Goal: Task Accomplishment & Management: Use online tool/utility

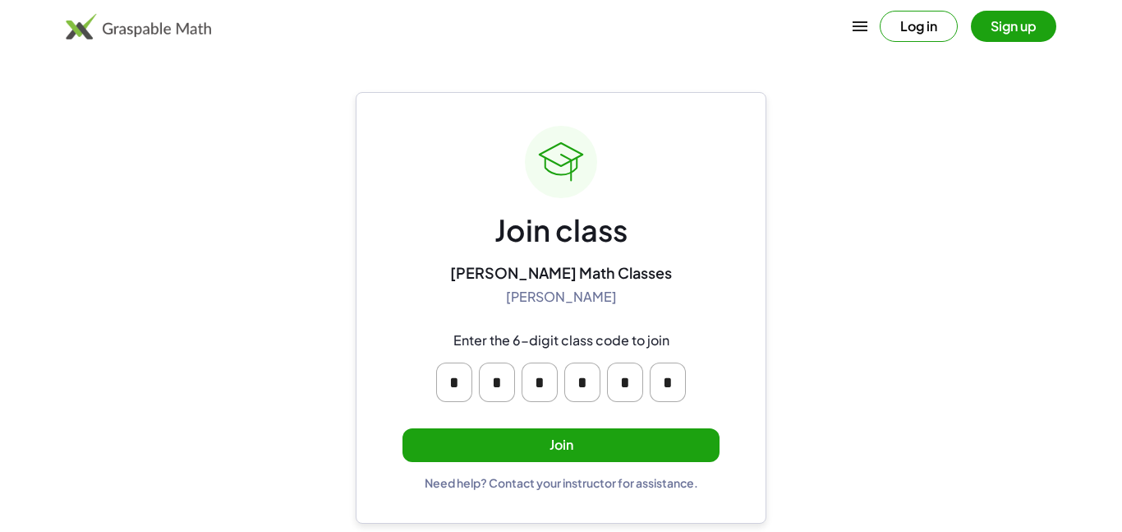
click at [513, 439] on button "Join" at bounding box center [561, 445] width 317 height 34
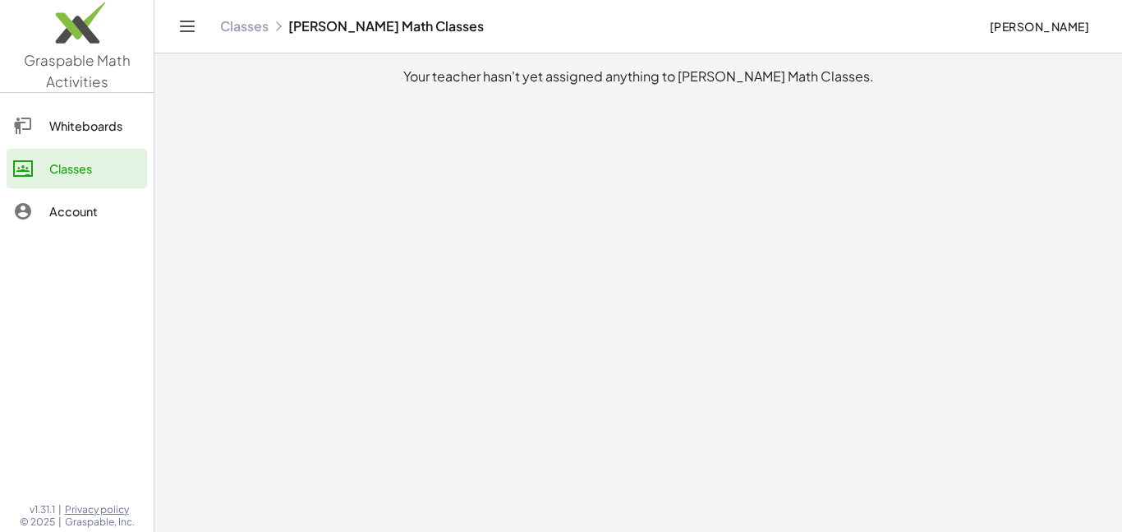
click at [94, 132] on div "Whiteboards" at bounding box center [94, 126] width 91 height 20
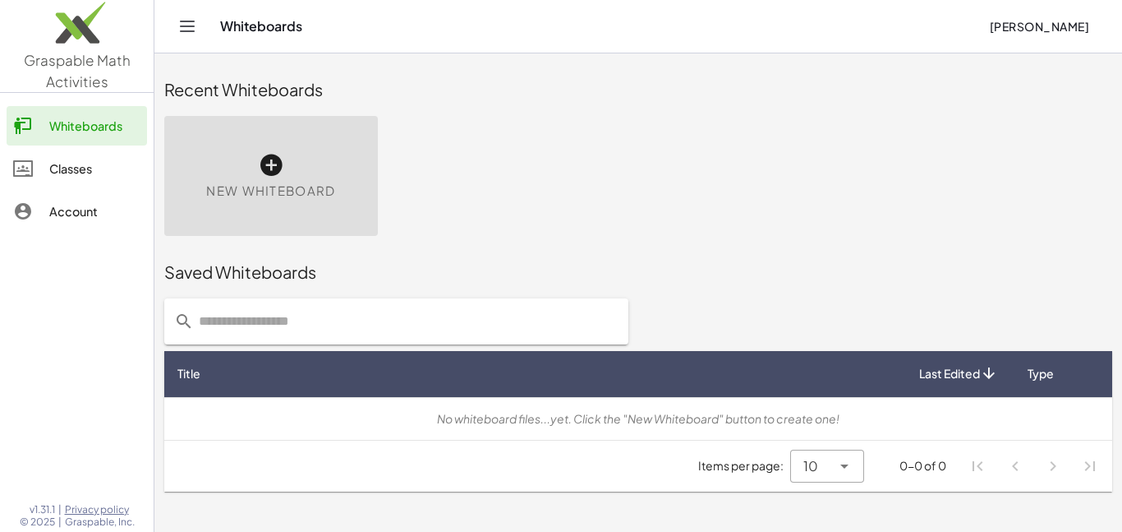
click at [311, 191] on span "New Whiteboard" at bounding box center [270, 191] width 129 height 19
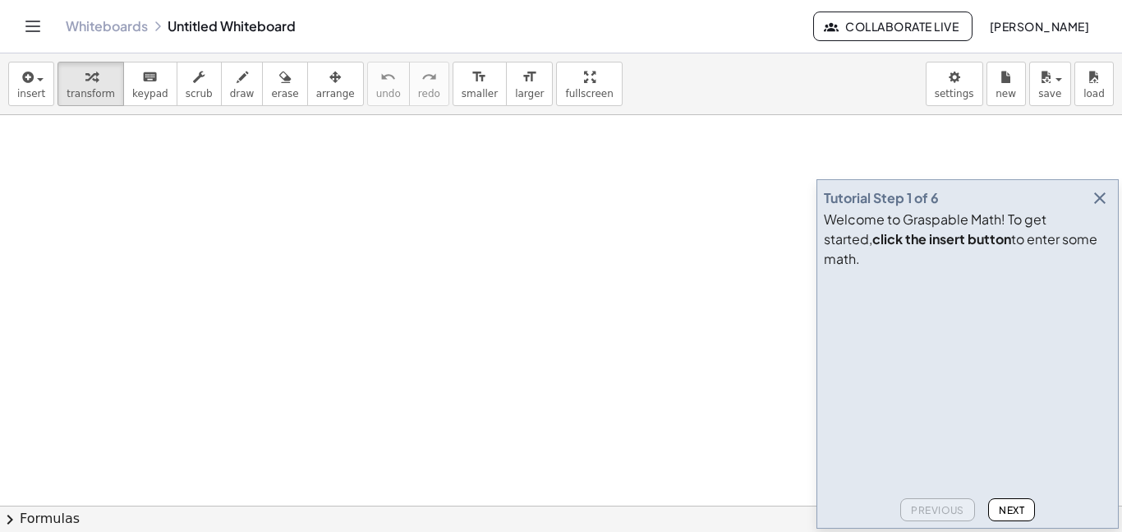
drag, startPoint x: 247, startPoint y: 260, endPoint x: 392, endPoint y: 286, distance: 147.7
click at [392, 286] on div at bounding box center [561, 505] width 1122 height 781
